Goal: Book appointment/travel/reservation

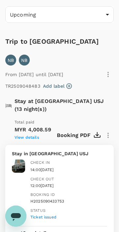
scroll to position [35, 0]
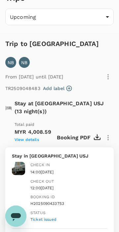
click at [14, 162] on img at bounding box center [18, 168] width 13 height 13
click at [16, 162] on img at bounding box center [18, 168] width 13 height 13
click at [31, 170] on span "14:00[DATE]" at bounding box center [41, 172] width 23 height 5
click at [26, 137] on span "View details" at bounding box center [27, 139] width 24 height 5
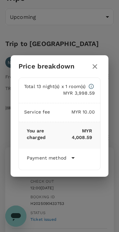
click at [71, 162] on icon at bounding box center [73, 158] width 8 height 8
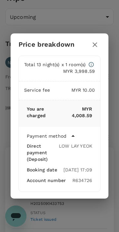
click at [59, 215] on div "Price breakdown Total 13 night(s) x 1 room(s) MYR 3,998.59 Service fee MYR 10.0…" at bounding box center [59, 116] width 119 height 232
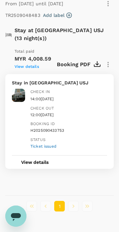
scroll to position [107, 0]
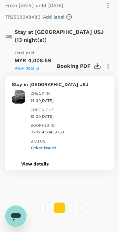
click at [39, 157] on button "View details" at bounding box center [35, 163] width 46 height 13
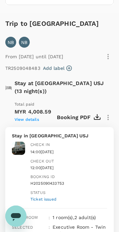
scroll to position [0, 0]
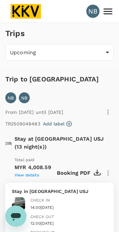
click at [104, 9] on icon at bounding box center [108, 12] width 12 height 12
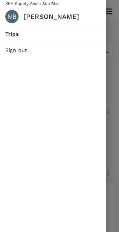
click at [86, 16] on h6 "[PERSON_NAME]" at bounding box center [62, 16] width 77 height 11
click at [112, 21] on div at bounding box center [59, 116] width 119 height 232
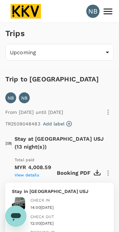
click at [103, 11] on icon at bounding box center [108, 12] width 12 height 12
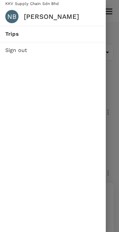
click at [33, 34] on span "Trips" at bounding box center [52, 34] width 95 height 8
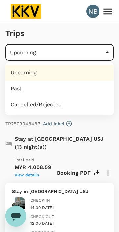
click at [90, 14] on div at bounding box center [59, 116] width 119 height 232
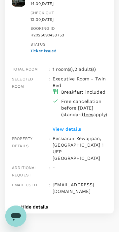
scroll to position [267, 0]
